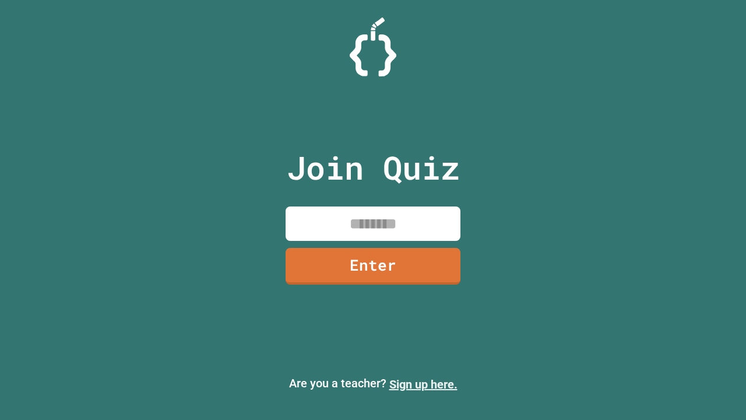
click at [423, 384] on link "Sign up here." at bounding box center [423, 384] width 68 height 14
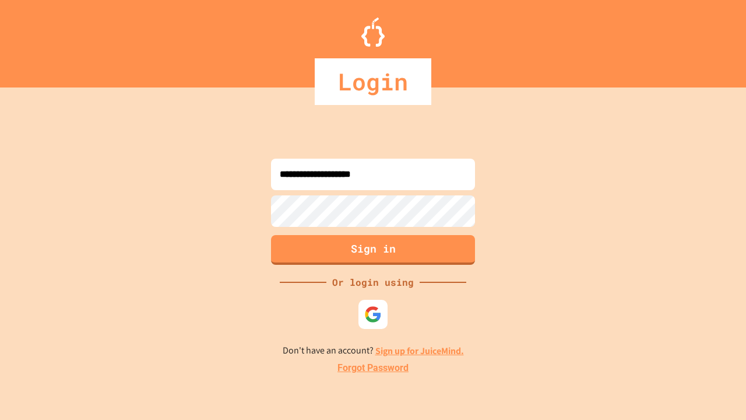
type input "**********"
